Goal: Task Accomplishment & Management: Manage account settings

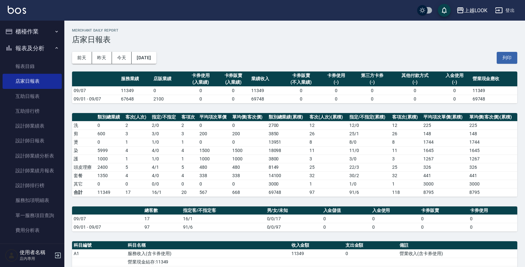
scroll to position [7, 0]
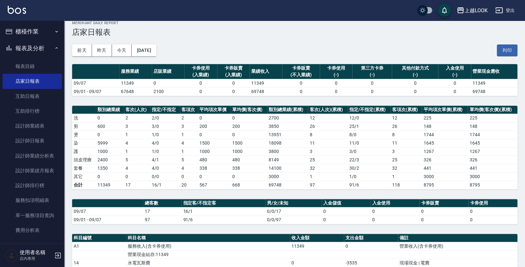
click at [260, 40] on div "前天 昨天 今天 [DATE] 列印" at bounding box center [294, 50] width 445 height 27
click at [27, 139] on link "設計師日報表" at bounding box center [32, 140] width 59 height 15
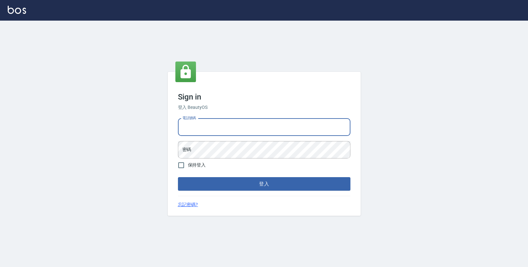
type input "0423178168"
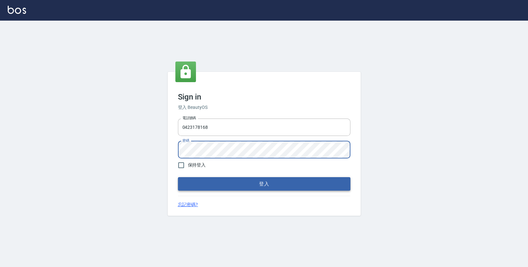
click at [216, 182] on button "登入" at bounding box center [264, 184] width 172 height 14
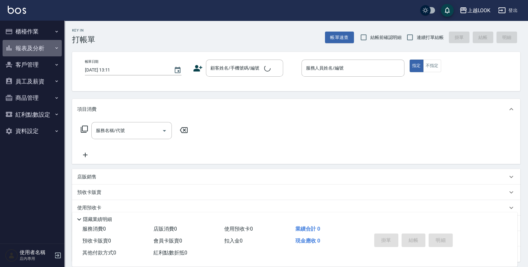
click at [24, 50] on button "報表及分析" at bounding box center [32, 48] width 59 height 17
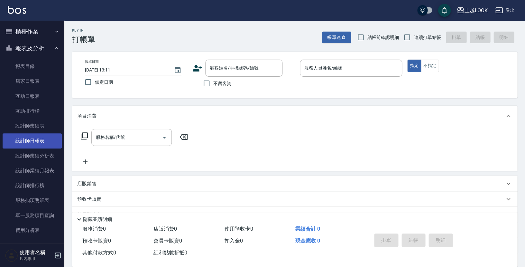
click at [35, 143] on link "設計師日報表" at bounding box center [32, 140] width 59 height 15
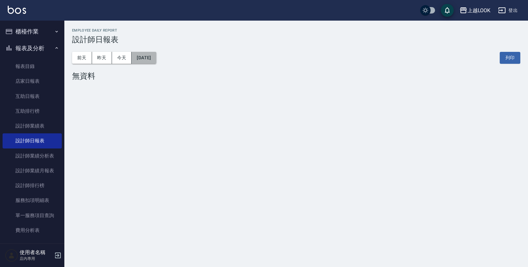
click at [144, 56] on button "[DATE]" at bounding box center [144, 58] width 24 height 12
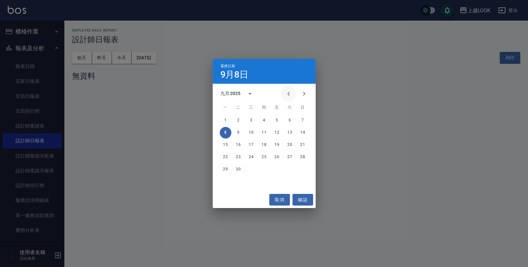
click at [288, 92] on icon "Previous month" at bounding box center [289, 94] width 8 height 8
click at [287, 169] on button "30" at bounding box center [290, 169] width 12 height 12
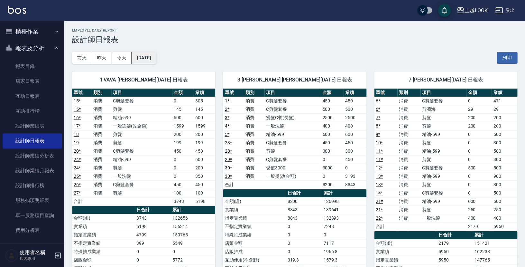
click at [148, 59] on button "2025/08/30" at bounding box center [144, 58] width 24 height 12
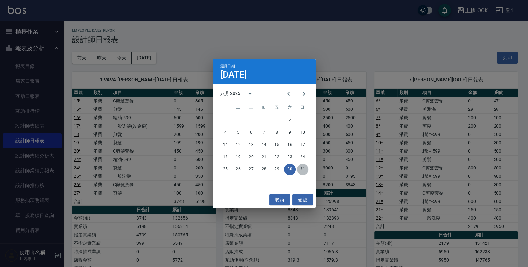
click at [304, 169] on button "31" at bounding box center [303, 169] width 12 height 12
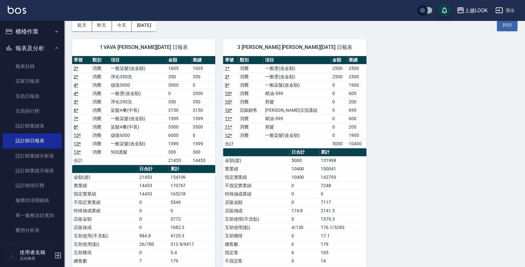
scroll to position [45, 0]
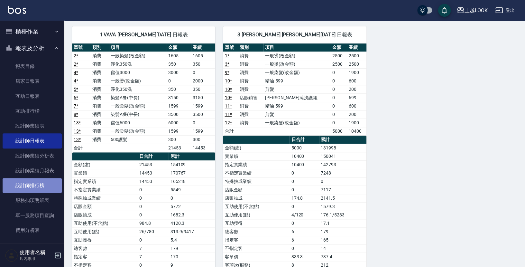
click at [44, 188] on link "設計師排行榜" at bounding box center [32, 185] width 59 height 15
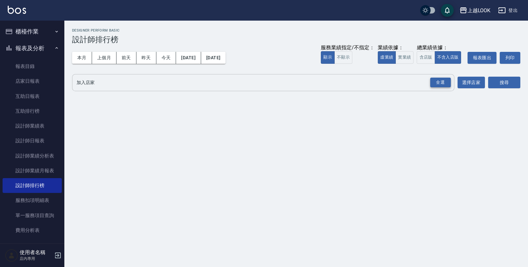
click at [438, 82] on div "全選" at bounding box center [440, 83] width 21 height 10
click at [429, 62] on button "含店販" at bounding box center [425, 57] width 18 height 13
click at [78, 59] on button "本月" at bounding box center [82, 58] width 20 height 12
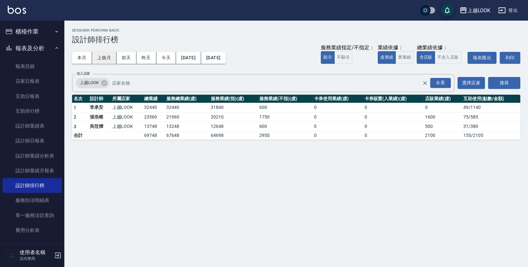
click at [105, 58] on button "上個月" at bounding box center [104, 58] width 24 height 12
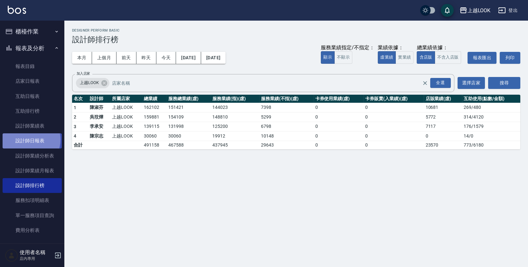
click at [26, 138] on link "設計師日報表" at bounding box center [32, 140] width 59 height 15
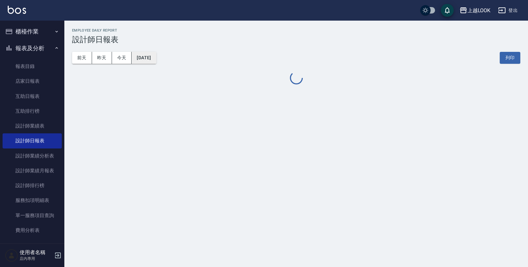
click at [156, 60] on button "[DATE]" at bounding box center [144, 58] width 24 height 12
click at [151, 57] on button "[DATE]" at bounding box center [144, 58] width 24 height 12
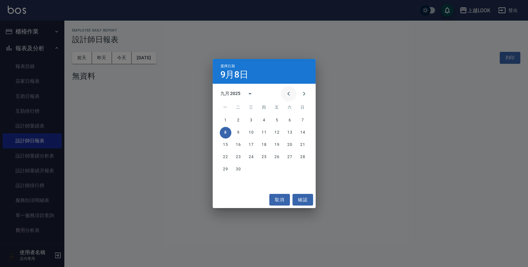
click at [286, 90] on button "Previous month" at bounding box center [288, 93] width 15 height 15
click at [285, 90] on button "Previous month" at bounding box center [288, 93] width 15 height 15
click at [301, 145] on button "20" at bounding box center [303, 145] width 12 height 12
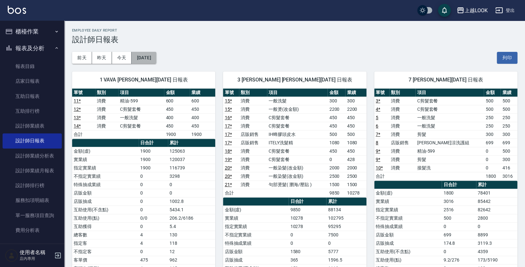
click at [152, 60] on button "2025/07/20" at bounding box center [144, 58] width 24 height 12
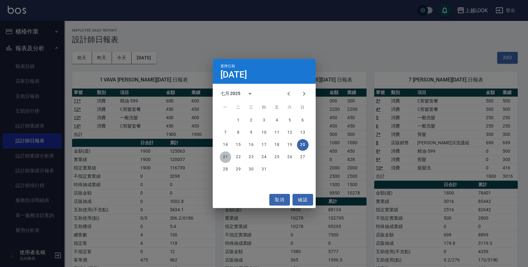
click at [227, 159] on button "21" at bounding box center [226, 157] width 12 height 12
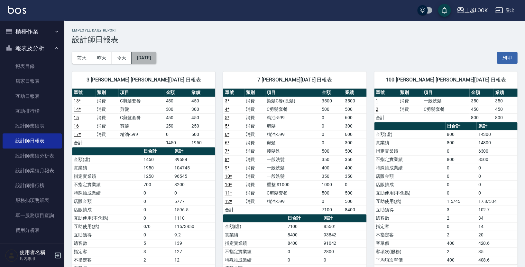
click at [156, 54] on button "2025/07/21" at bounding box center [144, 58] width 24 height 12
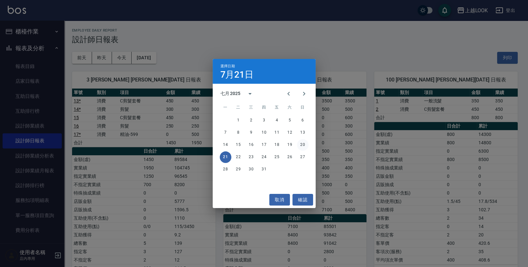
click at [301, 148] on button "20" at bounding box center [303, 145] width 12 height 12
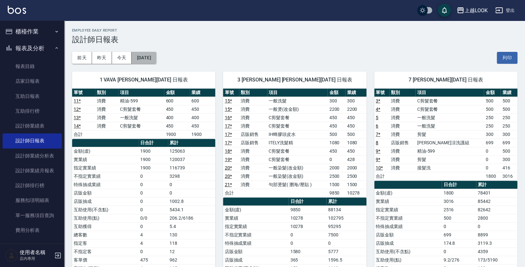
click at [156, 59] on button "2025/07/20" at bounding box center [144, 58] width 24 height 12
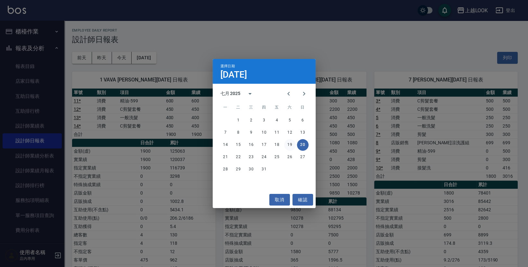
click at [288, 144] on button "19" at bounding box center [290, 145] width 12 height 12
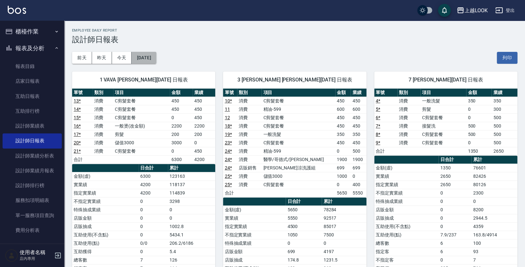
click at [156, 59] on button "2025/07/19" at bounding box center [144, 58] width 24 height 12
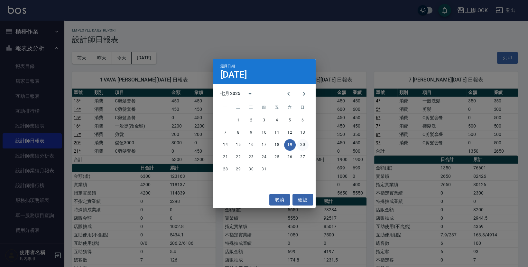
click at [299, 144] on button "20" at bounding box center [303, 145] width 12 height 12
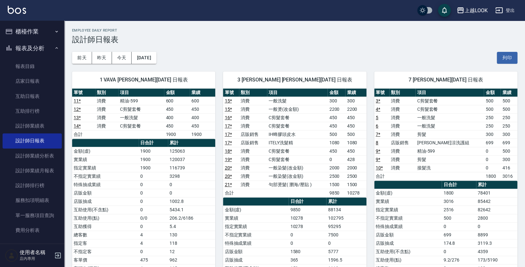
click at [223, 49] on div "前天 昨天 今天 2025/07/20 列印" at bounding box center [294, 57] width 445 height 27
click at [508, 12] on button "登出" at bounding box center [504, 11] width 25 height 12
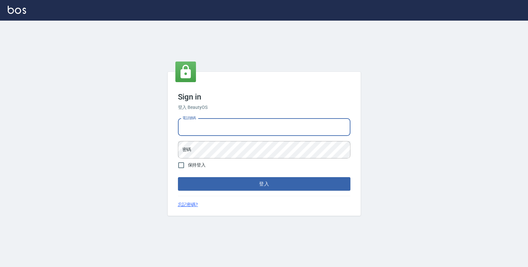
type input "0424519967"
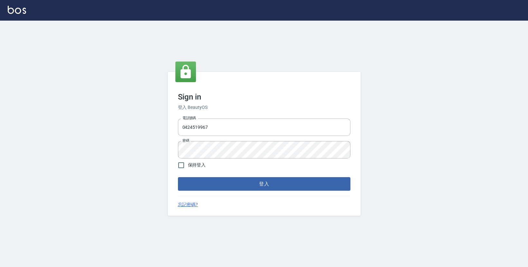
click at [225, 175] on form "電話號碼 0424519967 電話號碼 密碼 密碼 保持登入 登入" at bounding box center [264, 153] width 172 height 75
click at [227, 178] on button "登入" at bounding box center [264, 184] width 172 height 14
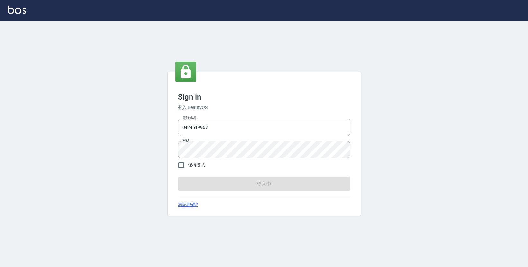
click at [213, 184] on form "電話號碼 0424519967 電話號碼 密碼 密碼 保持登入 登入中" at bounding box center [264, 153] width 172 height 75
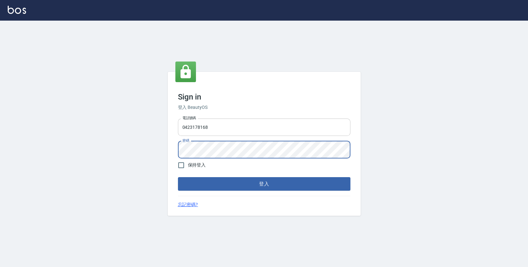
click at [209, 124] on input "0423178168" at bounding box center [264, 126] width 172 height 17
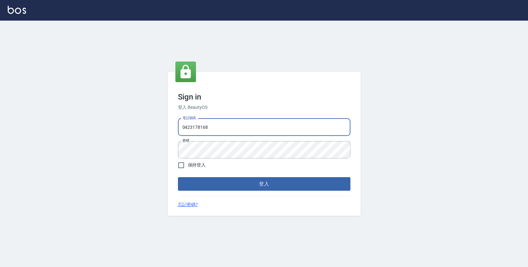
click at [279, 128] on input "0423178168" at bounding box center [264, 126] width 172 height 17
type input "0"
type input "0424519967"
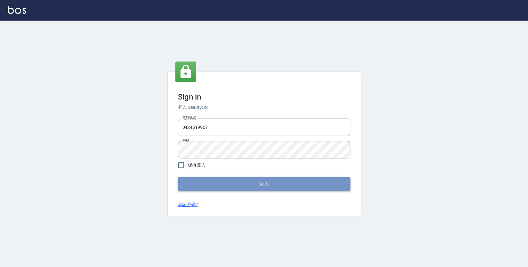
click at [216, 185] on button "登入" at bounding box center [264, 184] width 172 height 14
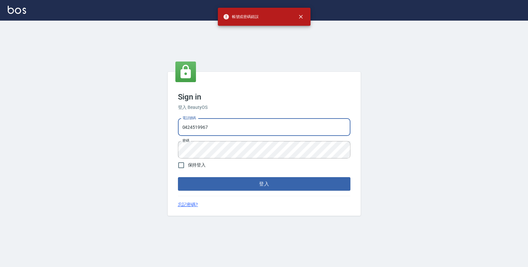
click at [211, 127] on input "0424519967" at bounding box center [264, 126] width 172 height 17
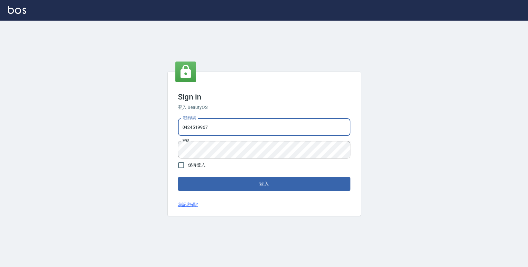
drag, startPoint x: 298, startPoint y: 128, endPoint x: 176, endPoint y: 127, distance: 122.9
click at [176, 127] on div "電話號碼 0424519967 電話號碼 密碼 密碼" at bounding box center [264, 138] width 178 height 45
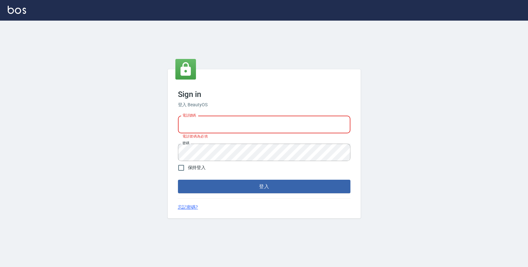
click at [181, 127] on input "電話號碼" at bounding box center [264, 124] width 172 height 17
type input "0423178168"
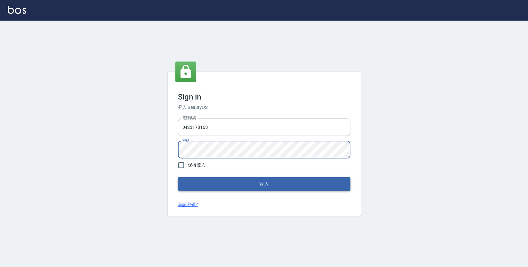
click at [226, 181] on button "登入" at bounding box center [264, 184] width 172 height 14
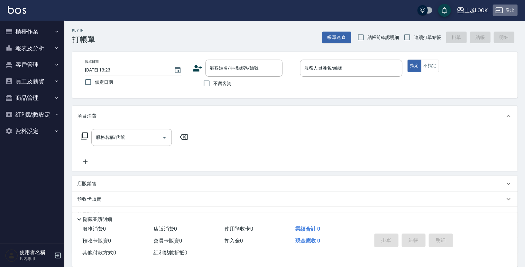
click at [508, 12] on button "登出" at bounding box center [504, 11] width 25 height 12
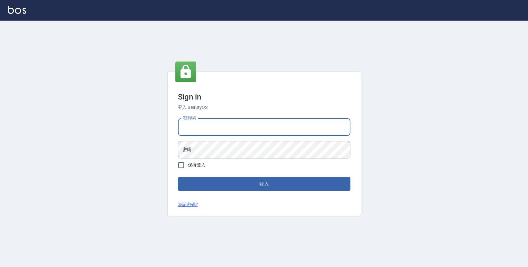
type input "0424519967"
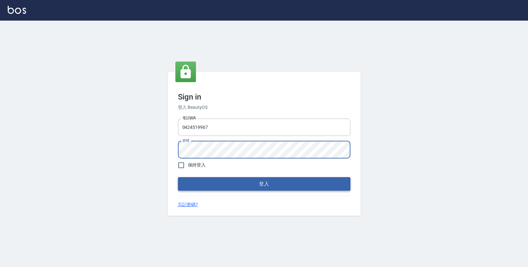
click at [215, 179] on button "登入" at bounding box center [264, 184] width 172 height 14
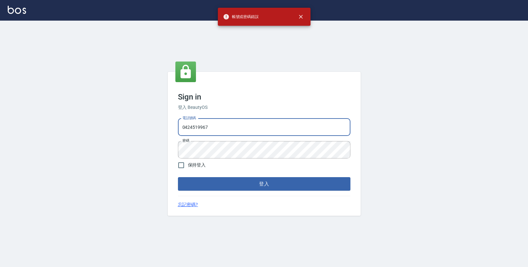
drag, startPoint x: 210, startPoint y: 123, endPoint x: 150, endPoint y: 121, distance: 59.9
click at [150, 121] on div "Sign in 登入 BeautyOS 電話號碼 [PHONE_NUMBER] 電話號碼 密碼 密碼 保持登入 登入 忘記密碼?" at bounding box center [264, 144] width 528 height 246
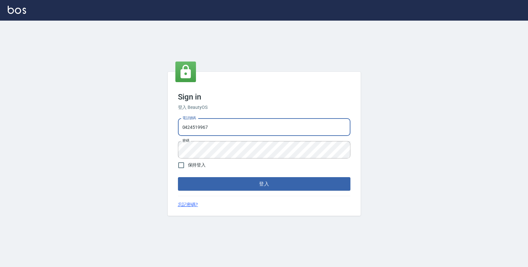
drag, startPoint x: 276, startPoint y: 125, endPoint x: 174, endPoint y: 118, distance: 102.5
click at [174, 118] on div "Sign in 登入 BeautyOS 電話號碼 [PHONE_NUMBER] 電話號碼 密碼 密碼 保持登入 登入 忘記密碼?" at bounding box center [264, 144] width 193 height 144
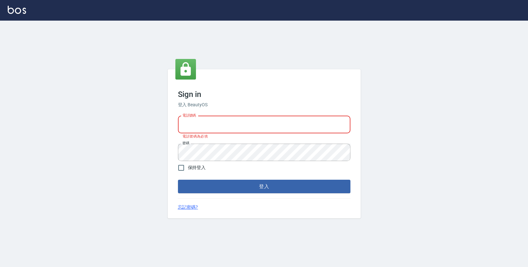
type input "0423178168"
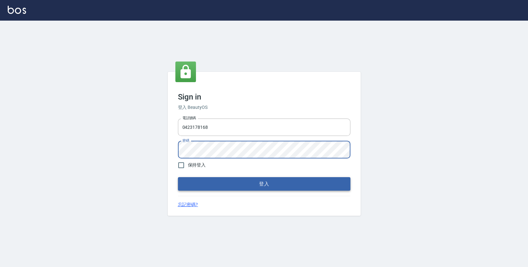
click at [231, 180] on button "登入" at bounding box center [264, 184] width 172 height 14
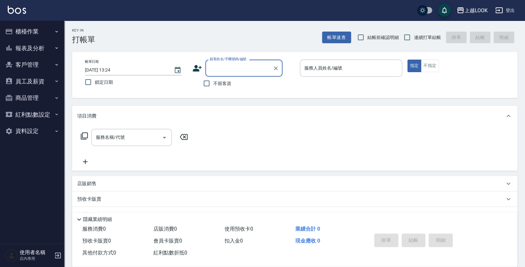
click at [39, 50] on button "報表及分析" at bounding box center [32, 48] width 59 height 17
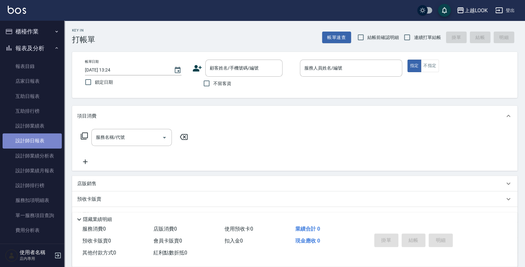
click at [43, 137] on link "設計師日報表" at bounding box center [32, 140] width 59 height 15
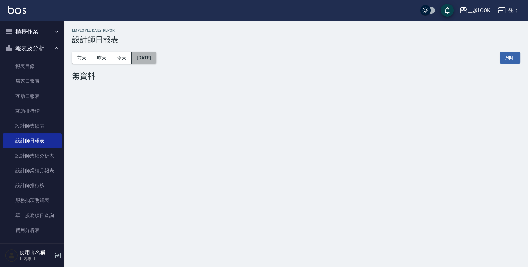
click at [153, 56] on button "[DATE]" at bounding box center [144, 58] width 24 height 12
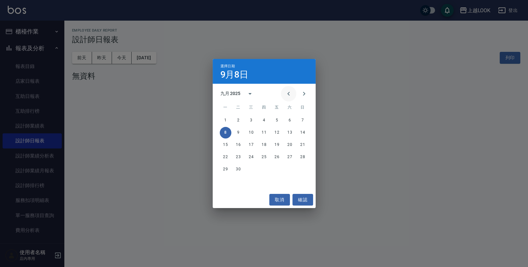
click at [292, 94] on icon "Previous month" at bounding box center [289, 94] width 8 height 8
click at [300, 169] on button "31" at bounding box center [303, 169] width 12 height 12
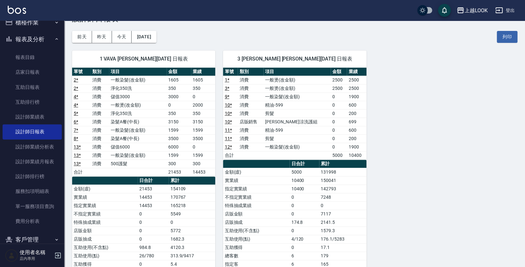
scroll to position [22, 0]
